Goal: Find specific page/section: Find specific page/section

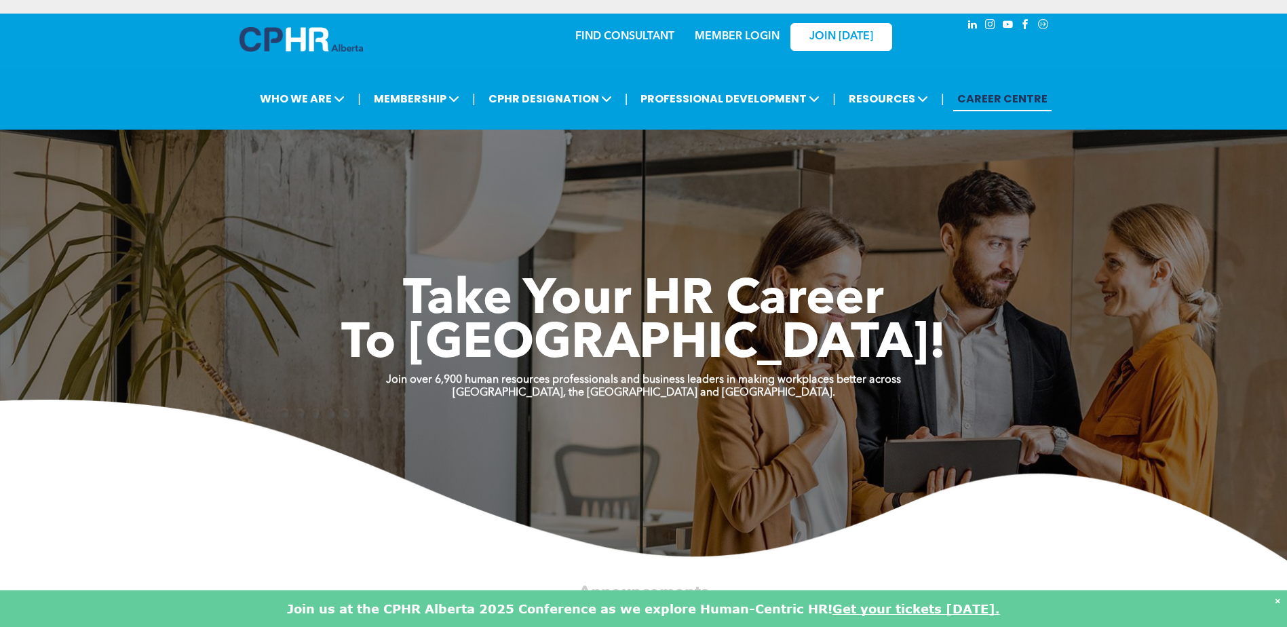
click at [754, 34] on link "MEMBER LOGIN" at bounding box center [737, 36] width 85 height 11
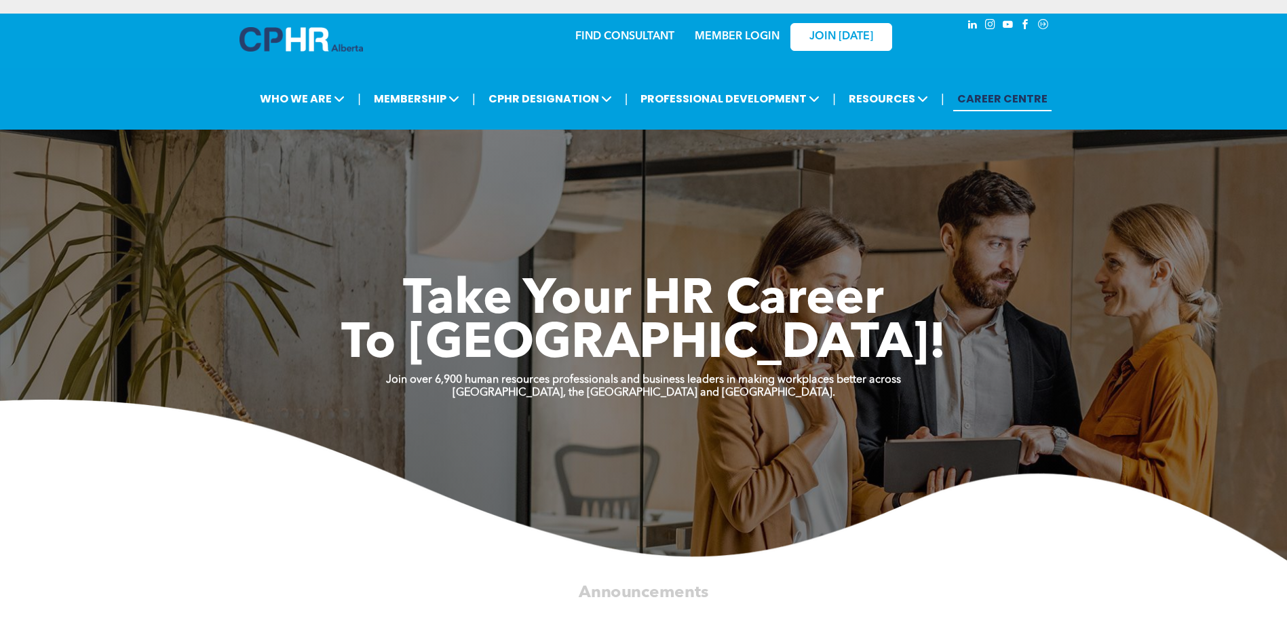
click at [723, 34] on link "MEMBER LOGIN" at bounding box center [737, 36] width 85 height 11
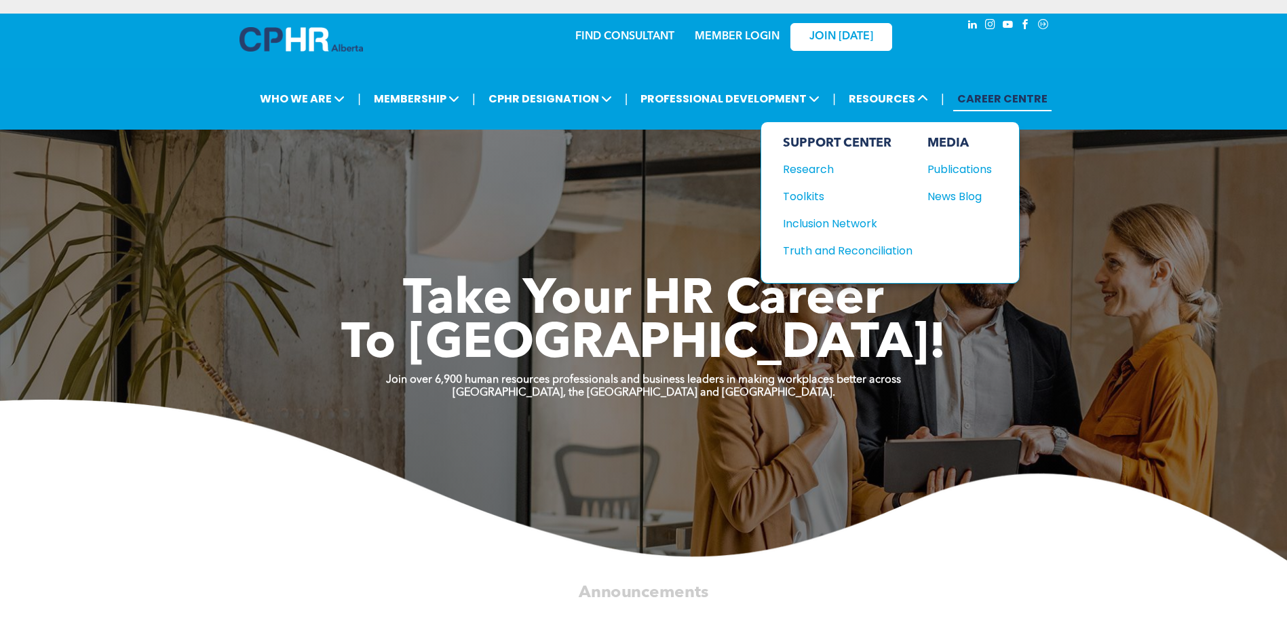
click at [801, 197] on div "Toolkits" at bounding box center [841, 196] width 117 height 17
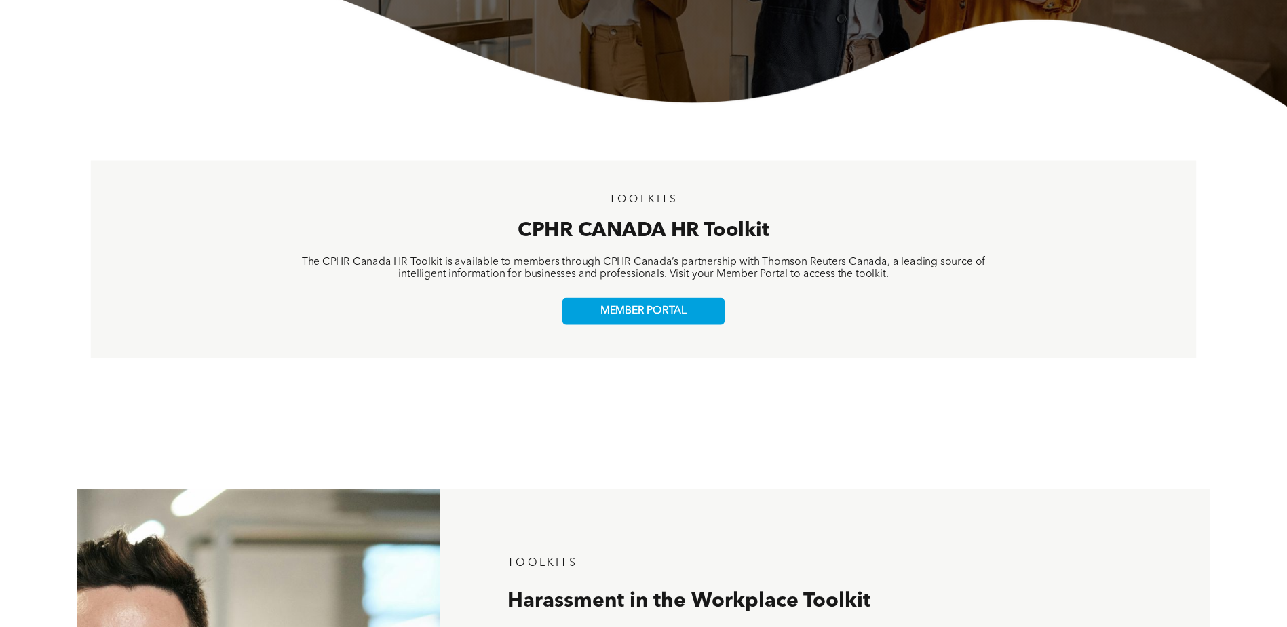
scroll to position [407, 0]
